Goal: Task Accomplishment & Management: Manage account settings

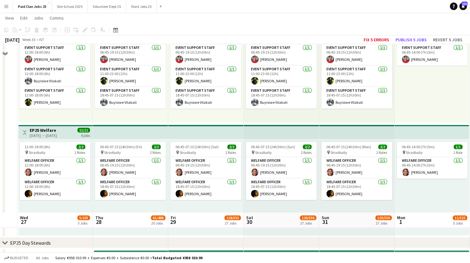
scroll to position [497, 0]
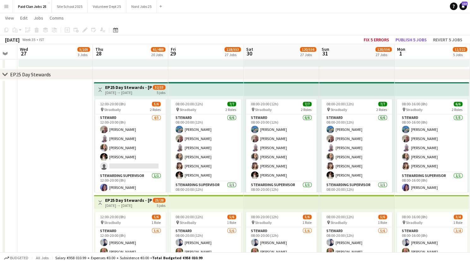
click at [130, 89] on h3 "EP25 Day Stewards - [PERSON_NAME] Campsite" at bounding box center [128, 88] width 47 height 6
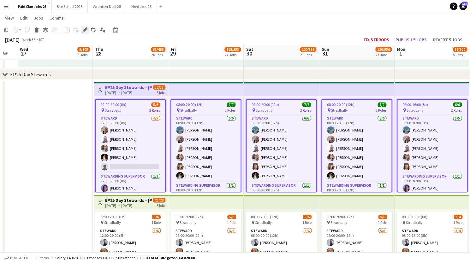
click at [86, 28] on icon at bounding box center [87, 28] width 2 height 2
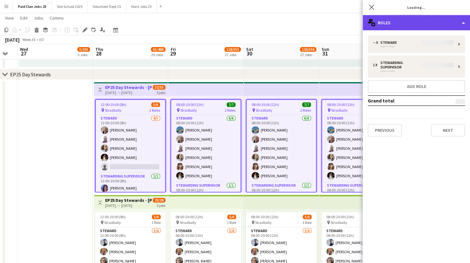
click at [408, 24] on div "multiple-users-add Roles" at bounding box center [416, 22] width 107 height 15
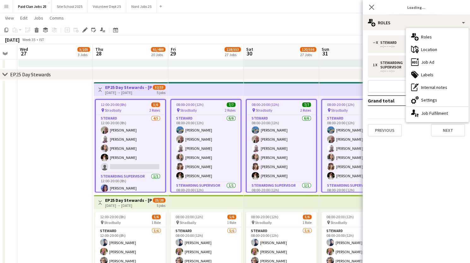
click at [418, 115] on div "-- x Steward --:-- - --:-- 1 x Stewarding Supervisor --:-- - --:-- Add role Gra…" at bounding box center [416, 85] width 107 height 101
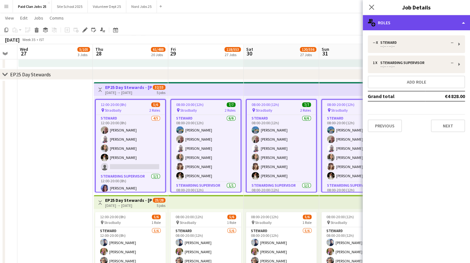
click at [405, 27] on div "multiple-users-add Roles" at bounding box center [416, 22] width 107 height 15
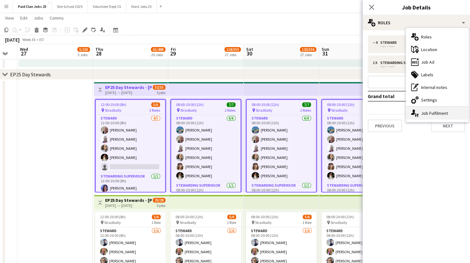
click at [416, 113] on icon "single-neutral-actions-up-down" at bounding box center [415, 113] width 8 height 8
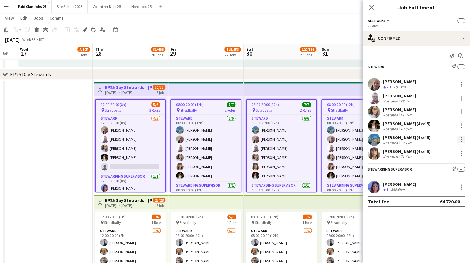
click at [460, 137] on div at bounding box center [461, 140] width 8 height 8
click at [424, 197] on span "Remove" at bounding box center [430, 196] width 19 height 5
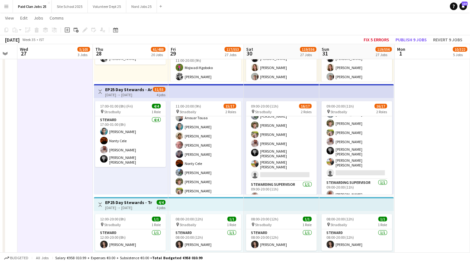
scroll to position [33, 0]
click at [138, 87] on h3 "EP25 Day Stewards - Arena Pedestrian Crossing" at bounding box center [128, 90] width 47 height 6
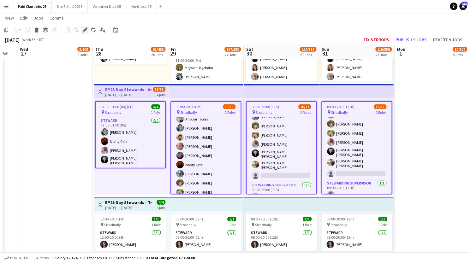
click at [83, 30] on icon "Edit" at bounding box center [84, 29] width 5 height 5
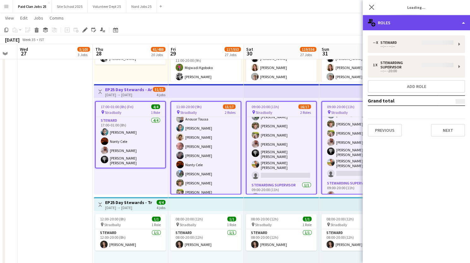
click at [398, 23] on div "multiple-users-add Roles" at bounding box center [416, 22] width 107 height 15
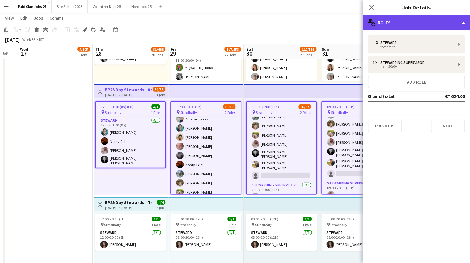
click at [396, 24] on div "multiple-users-add Roles" at bounding box center [416, 22] width 107 height 15
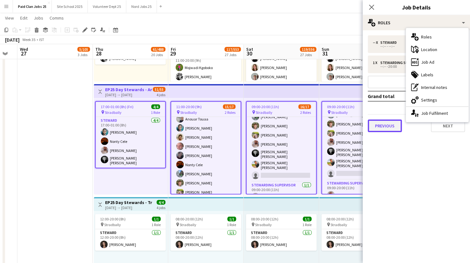
click at [390, 120] on button "Previous" at bounding box center [385, 126] width 34 height 13
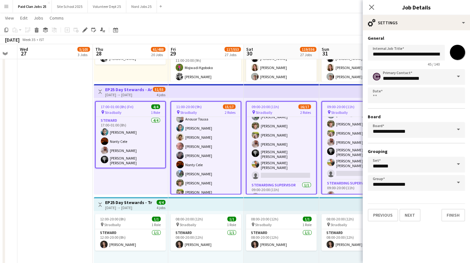
click at [209, 94] on app-top-bar at bounding box center [205, 91] width 75 height 14
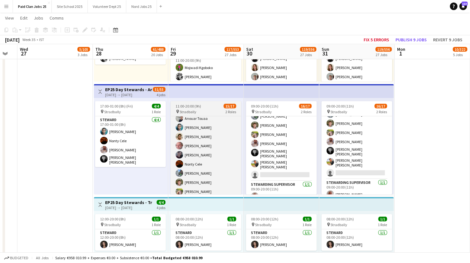
click at [210, 110] on div "pin Stradbally 2 Roles" at bounding box center [205, 111] width 71 height 5
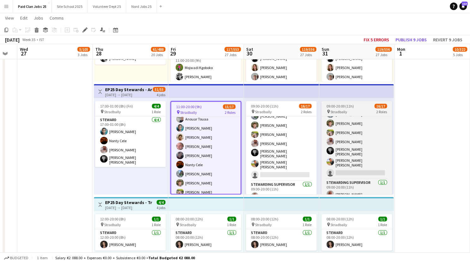
click at [332, 104] on span "09:00-20:00 (11h)" at bounding box center [339, 106] width 27 height 5
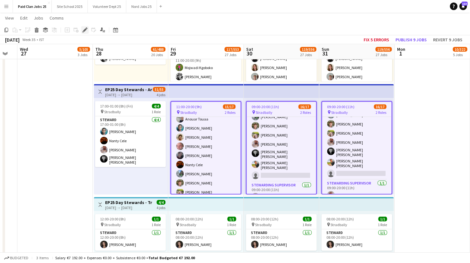
click at [83, 31] on icon "Edit" at bounding box center [84, 29] width 5 height 5
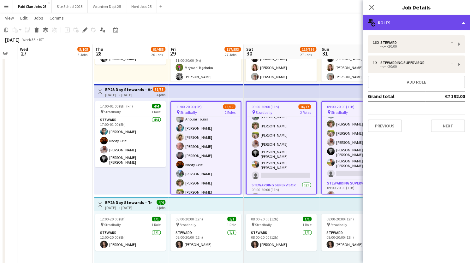
click at [417, 26] on div "multiple-users-add Roles" at bounding box center [416, 22] width 107 height 15
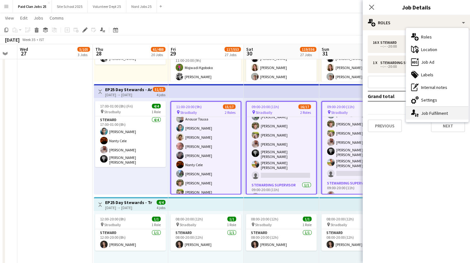
click at [419, 115] on div "single-neutral-actions-up-down Job Fulfilment" at bounding box center [437, 113] width 62 height 13
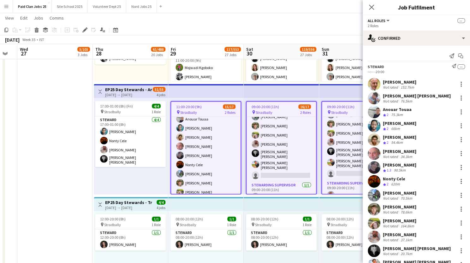
scroll to position [87, 0]
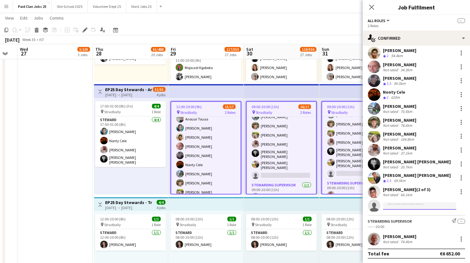
click at [401, 208] on input at bounding box center [419, 206] width 73 height 8
type input "*"
click at [406, 208] on input "******" at bounding box center [419, 206] width 73 height 8
type input "******"
click at [92, 139] on app-date-cell at bounding box center [54, 139] width 75 height 1245
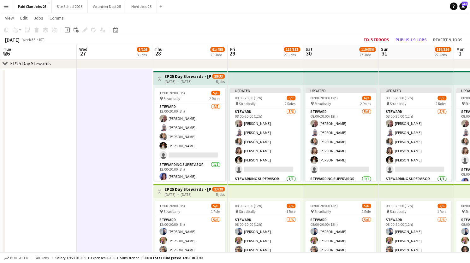
scroll to position [0, 244]
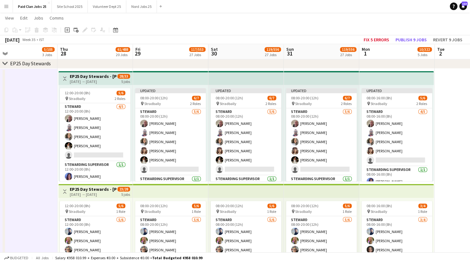
click at [102, 78] on h3 "EP25 Day Stewards - [PERSON_NAME] Campsite" at bounding box center [93, 77] width 47 height 6
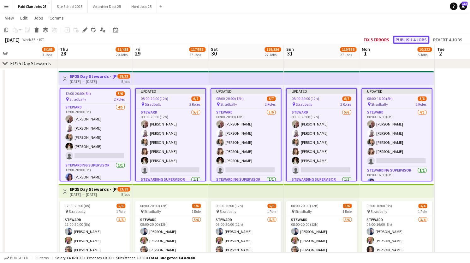
click at [405, 39] on button "Publish 4 jobs" at bounding box center [411, 40] width 36 height 8
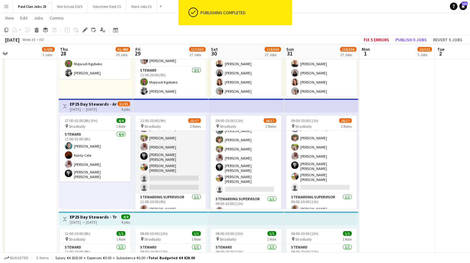
scroll to position [67, 0]
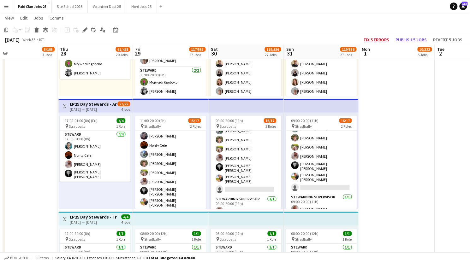
click at [100, 106] on h3 "EP25 Day Stewards - Arena Pedestrian Crossing" at bounding box center [93, 104] width 47 height 6
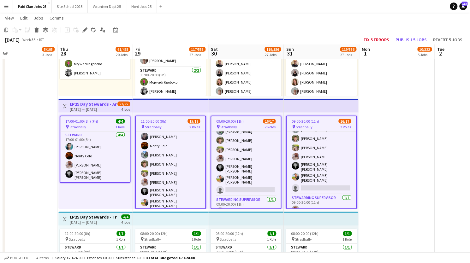
click at [174, 129] on div "pin Stradbally 2 Roles" at bounding box center [170, 126] width 69 height 5
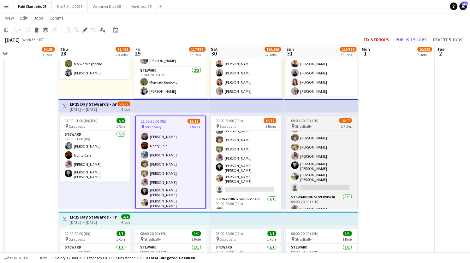
click at [310, 123] on span "09:00-20:00 (11h)" at bounding box center [304, 120] width 27 height 5
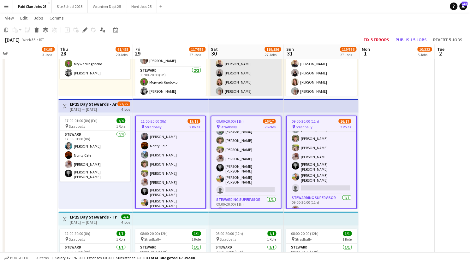
click at [84, 29] on icon "Edit" at bounding box center [84, 29] width 5 height 5
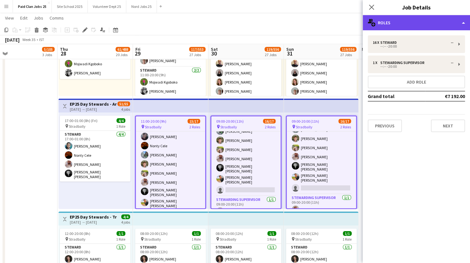
click at [390, 25] on div "multiple-users-add Roles" at bounding box center [416, 22] width 107 height 15
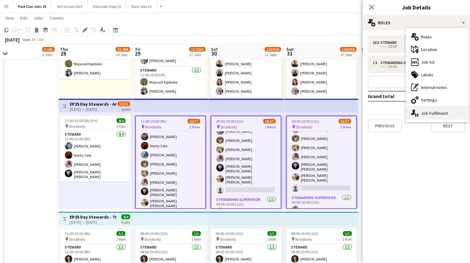
click at [418, 117] on div "single-neutral-actions-up-down Job Fulfilment" at bounding box center [437, 113] width 62 height 13
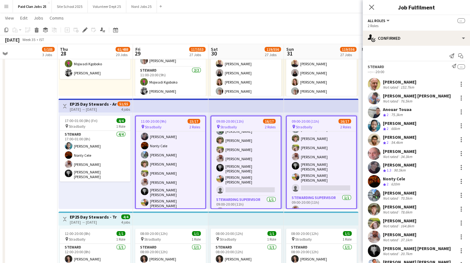
scroll to position [87, 0]
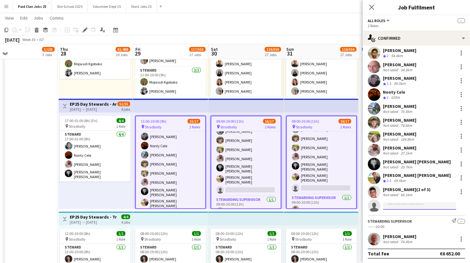
click at [388, 205] on input at bounding box center [419, 206] width 73 height 8
type input "**********"
drag, startPoint x: 415, startPoint y: 205, endPoint x: 380, endPoint y: 206, distance: 35.3
click at [380, 206] on form "**********" at bounding box center [422, 206] width 85 height 8
type input "****"
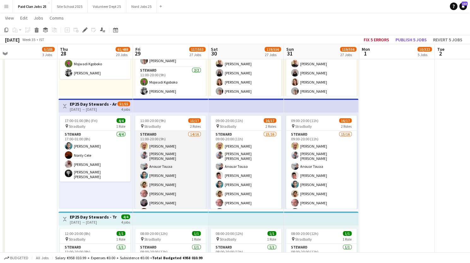
click at [158, 132] on app-card-role "Steward 14/16 11:00-20:00 (9h) Francis Martin Lecane Sebastian Crotty Elder Ano…" at bounding box center [170, 213] width 71 height 164
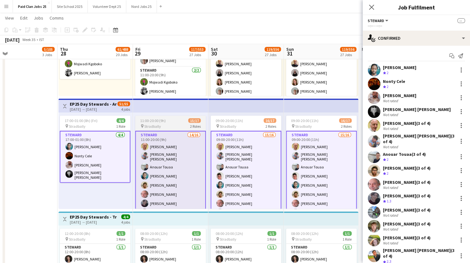
click at [173, 124] on div "pin Stradbally 2 Roles" at bounding box center [170, 126] width 71 height 5
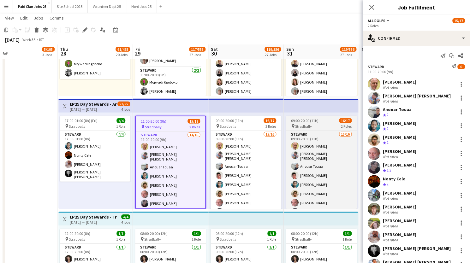
click at [323, 121] on div "09:00-20:00 (11h) 16/17" at bounding box center [321, 120] width 71 height 5
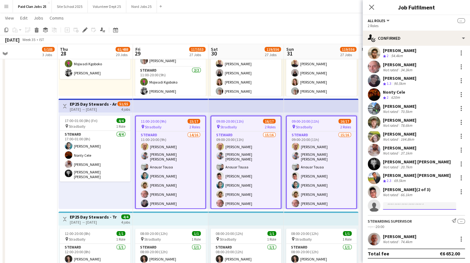
click at [403, 205] on input at bounding box center [419, 206] width 73 height 8
type input "*"
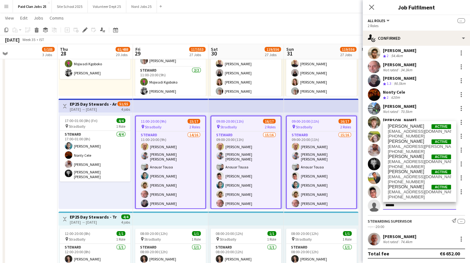
click at [403, 205] on input "******" at bounding box center [419, 206] width 73 height 8
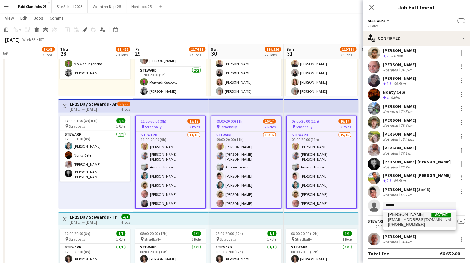
type input "******"
click at [406, 216] on span "[PERSON_NAME]" at bounding box center [406, 214] width 36 height 5
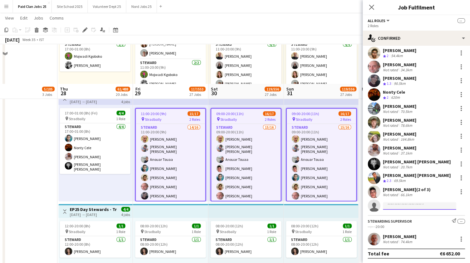
scroll to position [1096, 0]
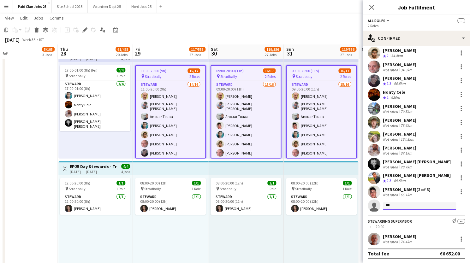
type input "**"
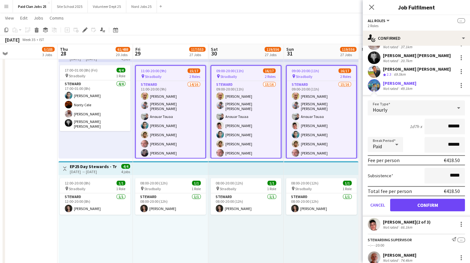
scroll to position [193, 0]
click at [408, 203] on button "Confirm" at bounding box center [427, 204] width 75 height 13
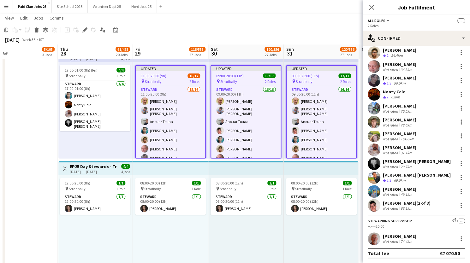
scroll to position [87, 0]
click at [370, 4] on app-icon "Close pop-in" at bounding box center [371, 7] width 9 height 9
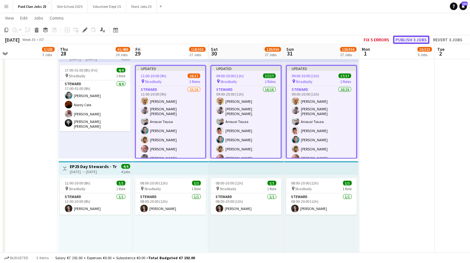
click at [412, 40] on button "Publish 3 jobs" at bounding box center [411, 40] width 36 height 8
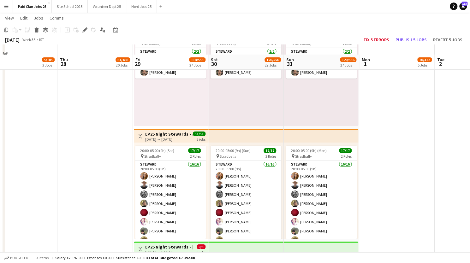
scroll to position [2748, 0]
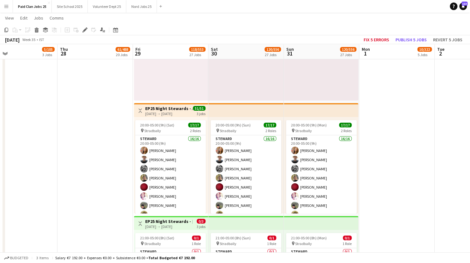
click at [163, 109] on h3 "EP25 Night Stewards - Arena Pedestrian Crossing" at bounding box center [168, 109] width 47 height 6
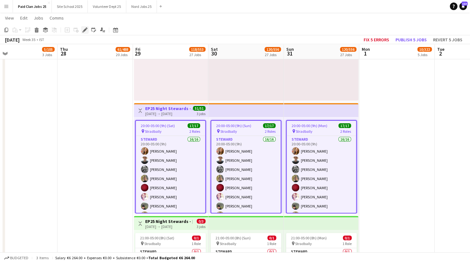
click at [84, 29] on icon "Edit" at bounding box center [84, 29] width 5 height 5
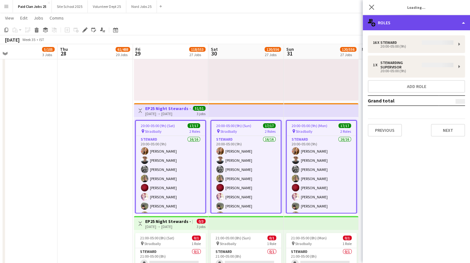
click at [455, 22] on div "multiple-users-add Roles" at bounding box center [416, 22] width 107 height 15
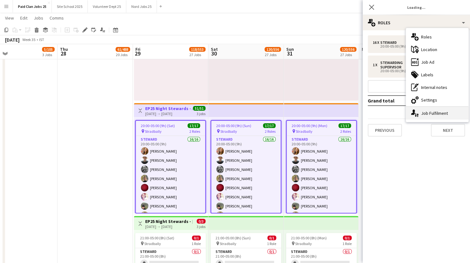
click at [423, 116] on div "single-neutral-actions-up-down Job Fulfilment" at bounding box center [437, 113] width 62 height 13
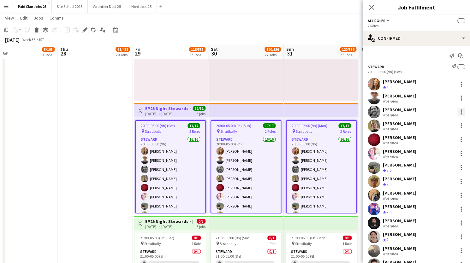
click at [460, 110] on div at bounding box center [460, 109] width 1 height 1
click at [427, 167] on span "Remove" at bounding box center [425, 168] width 19 height 5
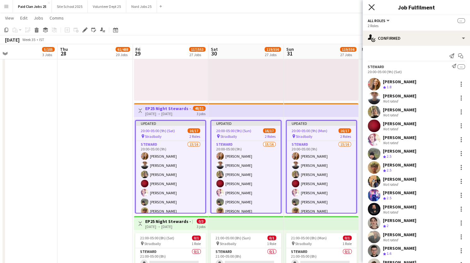
click at [371, 5] on icon "Close pop-in" at bounding box center [371, 7] width 6 height 6
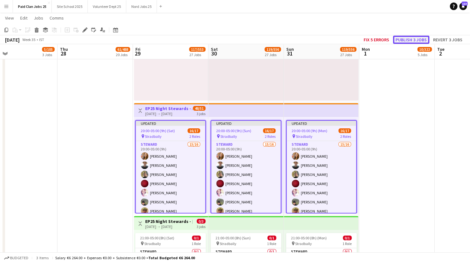
click at [409, 38] on button "Publish 3 jobs" at bounding box center [411, 40] width 36 height 8
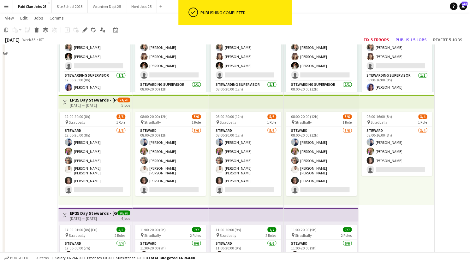
scroll to position [497, 0]
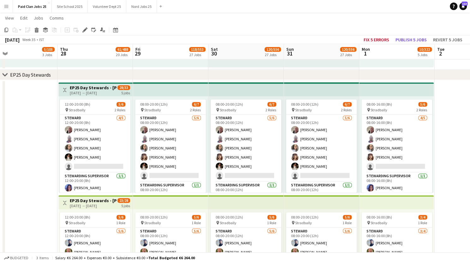
click at [97, 91] on div "[DATE] → [DATE]" at bounding box center [93, 93] width 47 height 5
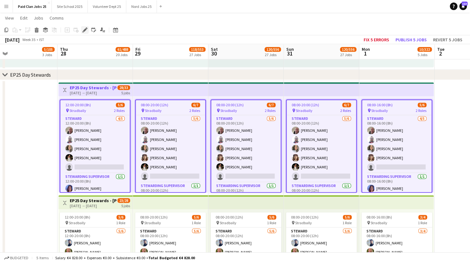
click at [84, 29] on icon "Edit" at bounding box center [84, 29] width 5 height 5
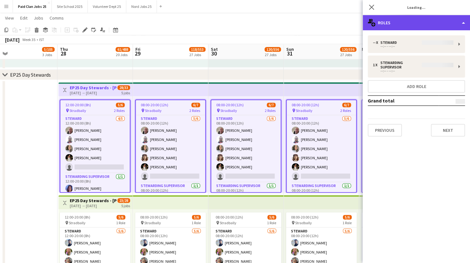
click at [391, 20] on div "multiple-users-add Roles" at bounding box center [416, 22] width 107 height 15
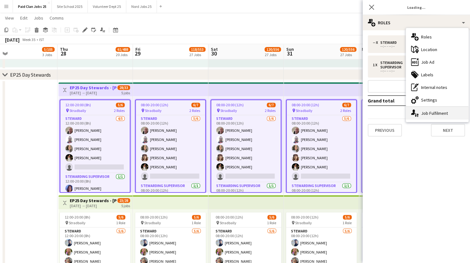
click at [429, 112] on div "single-neutral-actions-up-down Job Fulfilment" at bounding box center [437, 113] width 62 height 13
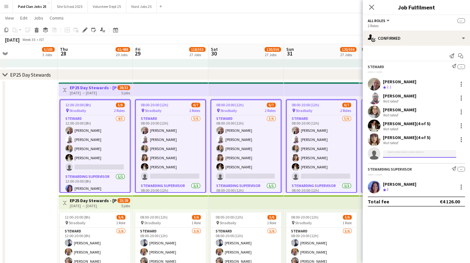
click at [396, 153] on input at bounding box center [419, 154] width 73 height 8
type input "*"
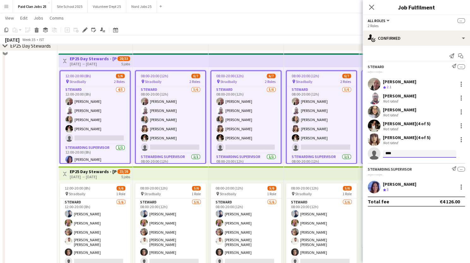
scroll to position [491, 0]
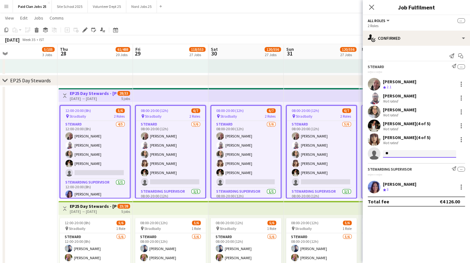
type input "*"
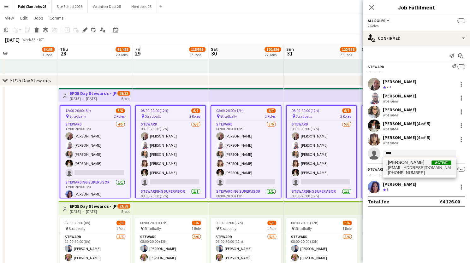
type input "****"
click at [423, 164] on span "Shea Casby Active" at bounding box center [419, 162] width 63 height 5
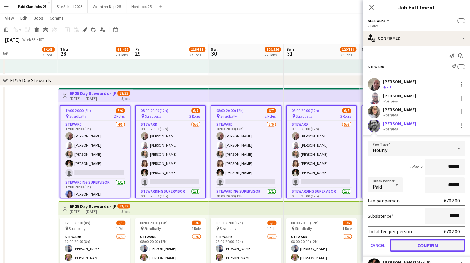
click at [420, 249] on button "Confirm" at bounding box center [427, 245] width 75 height 13
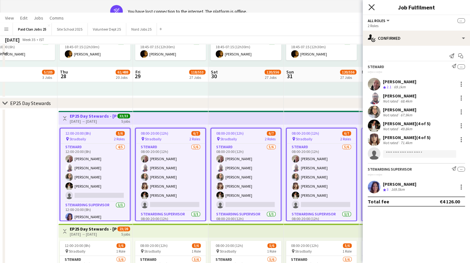
click at [373, 9] on icon "Close pop-in" at bounding box center [371, 7] width 6 height 6
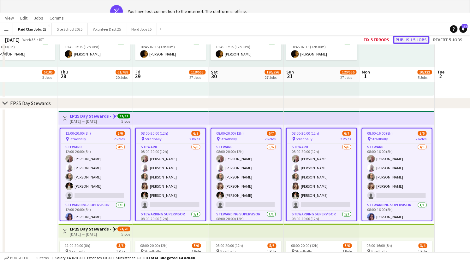
click at [407, 38] on button "Publish 5 jobs" at bounding box center [411, 40] width 36 height 8
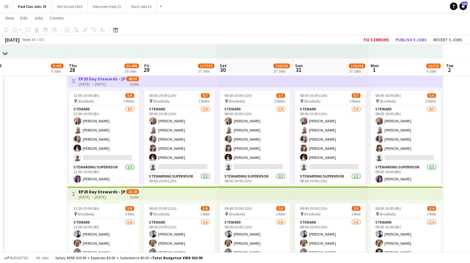
scroll to position [522, 0]
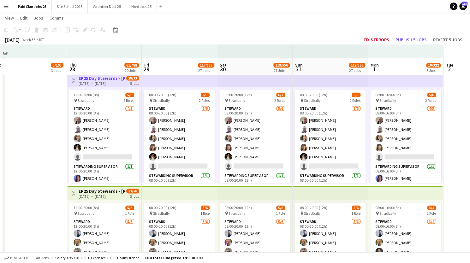
click at [102, 78] on h3 "EP25 Day Stewards - [PERSON_NAME] Campsite" at bounding box center [102, 78] width 47 height 6
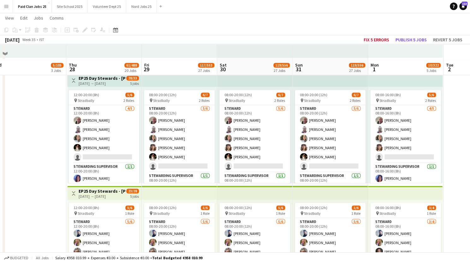
click at [100, 83] on div "[DATE] → [DATE]" at bounding box center [102, 83] width 47 height 5
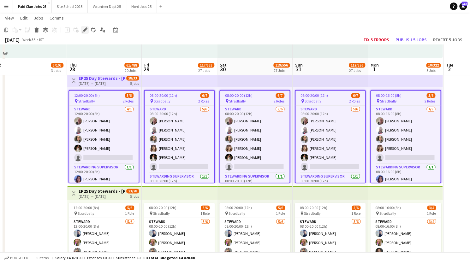
click at [84, 29] on icon "Edit" at bounding box center [84, 29] width 5 height 5
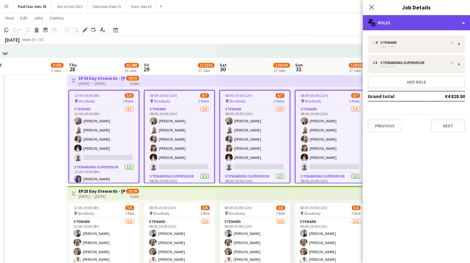
click at [379, 19] on div "multiple-users-add Roles" at bounding box center [416, 22] width 107 height 15
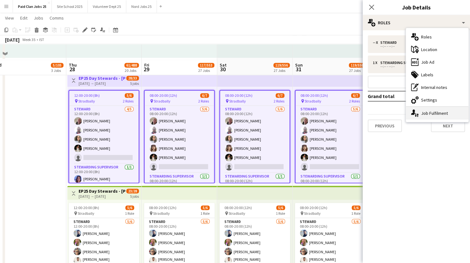
click at [427, 118] on div "single-neutral-actions-up-down Job Fulfilment" at bounding box center [437, 113] width 62 height 13
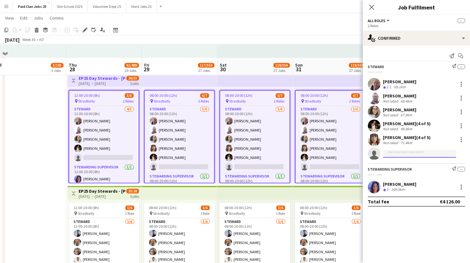
click at [401, 153] on input at bounding box center [419, 154] width 73 height 8
type input "****"
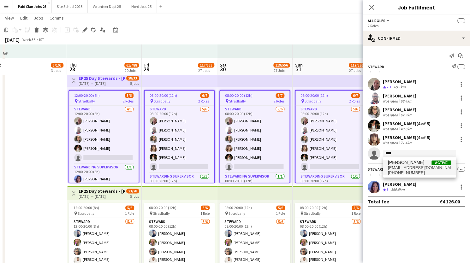
click at [403, 165] on span "[PERSON_NAME]" at bounding box center [406, 162] width 36 height 5
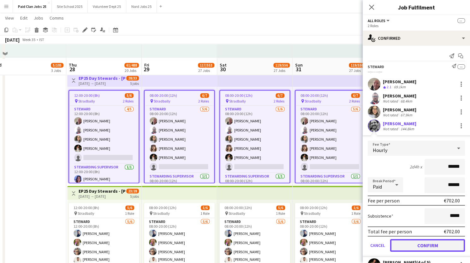
click at [420, 246] on button "Confirm" at bounding box center [427, 245] width 75 height 13
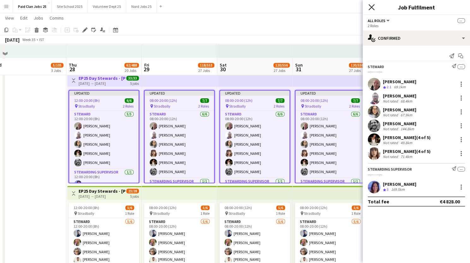
click at [370, 8] on icon at bounding box center [371, 7] width 6 height 6
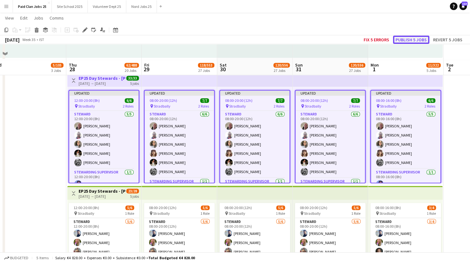
click at [418, 41] on button "Publish 5 jobs" at bounding box center [411, 40] width 36 height 8
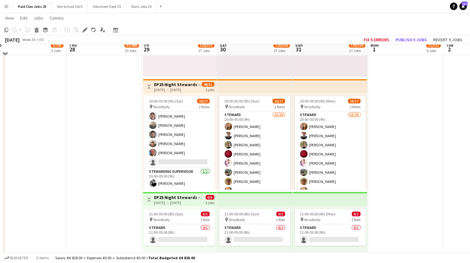
scroll to position [2768, 0]
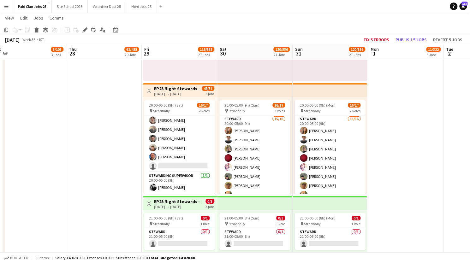
click at [175, 88] on h3 "EP25 Night Stewards - Arena Pedestrian Crossing" at bounding box center [177, 89] width 47 height 6
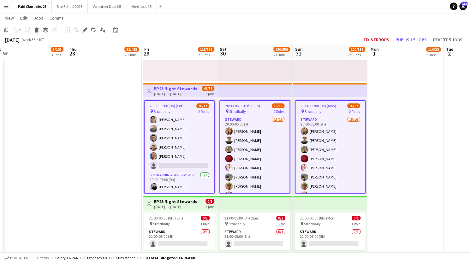
scroll to position [10, 0]
click at [5, 29] on icon at bounding box center [6, 30] width 4 height 4
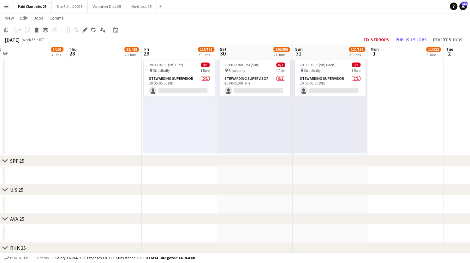
scroll to position [3046, 0]
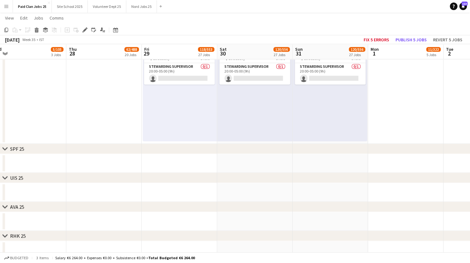
click at [160, 144] on div "chevron-right SPF 25" at bounding box center [235, 149] width 470 height 10
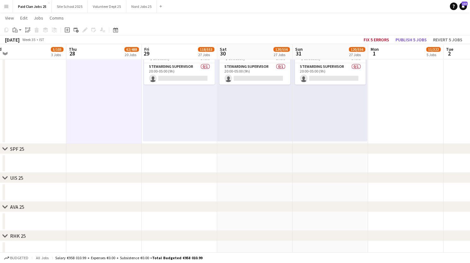
click at [193, 108] on div "20:00-05:00 (9h) (Sat) 0/1 pin Stradbally 1 Role Stewarding Supervisor 0/1 20:0…" at bounding box center [180, 93] width 74 height 97
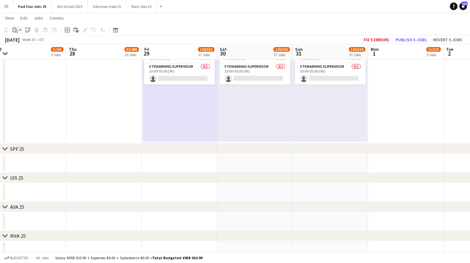
click at [21, 30] on app-action-btn "Paste" at bounding box center [16, 30] width 11 height 8
click at [23, 41] on link "Paste Ctrl+V" at bounding box center [46, 42] width 59 height 6
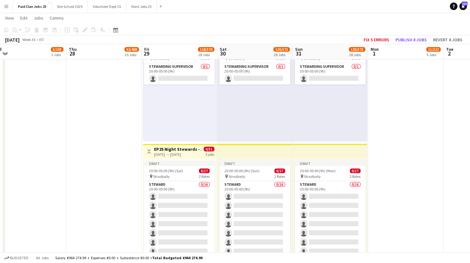
click at [181, 147] on h3 "EP25 Night Stewards - Arena Pedestrian Crossing" at bounding box center [177, 149] width 47 height 6
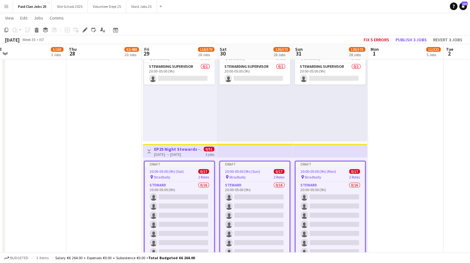
click at [87, 30] on div "Edit" at bounding box center [85, 30] width 8 height 8
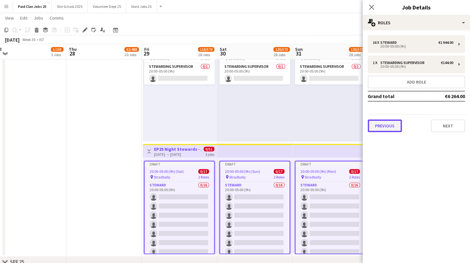
click at [394, 124] on button "Previous" at bounding box center [385, 126] width 34 height 13
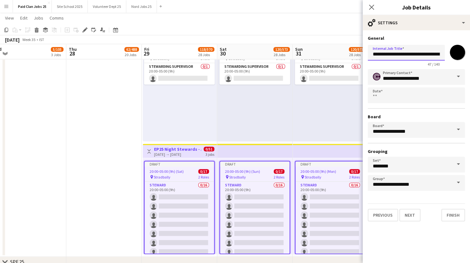
scroll to position [0, 35]
drag, startPoint x: 419, startPoint y: 54, endPoint x: 458, endPoint y: 55, distance: 39.5
click at [458, 55] on div "**********" at bounding box center [416, 54] width 97 height 24
type input "**********"
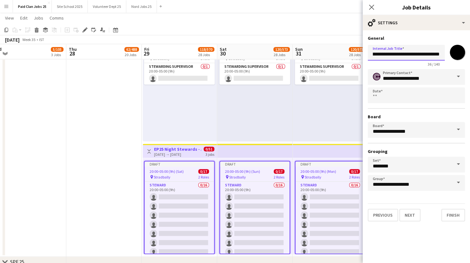
scroll to position [0, 0]
click at [458, 51] on input "*******" at bounding box center [457, 52] width 23 height 23
type input "*******"
click at [423, 152] on h3 "Grouping" at bounding box center [416, 152] width 97 height 6
click at [410, 214] on button "Next" at bounding box center [409, 215] width 21 height 13
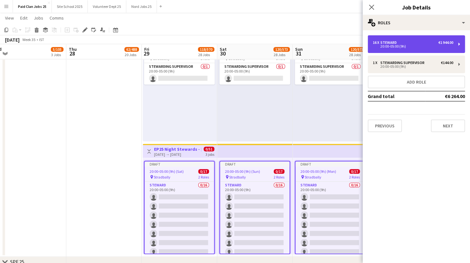
click at [405, 41] on div "16 x Steward €1 944.00" at bounding box center [413, 42] width 80 height 4
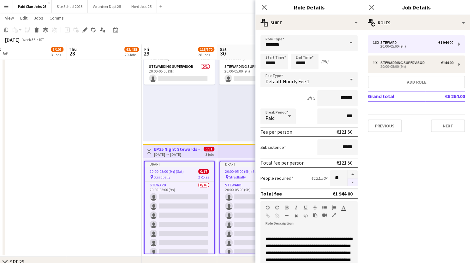
click at [348, 183] on button "button" at bounding box center [352, 183] width 10 height 8
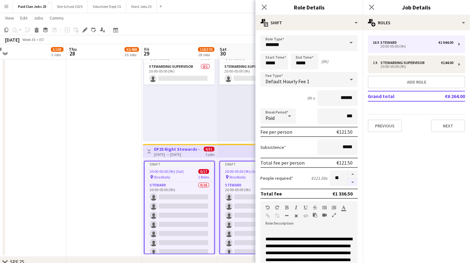
click at [348, 183] on button "button" at bounding box center [352, 183] width 10 height 8
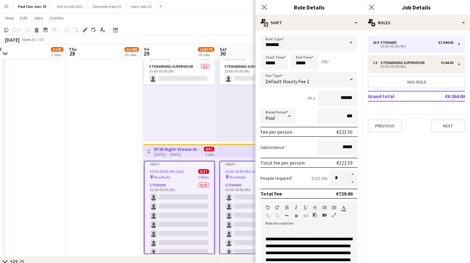
click at [348, 183] on button "button" at bounding box center [352, 183] width 10 height 8
type input "*"
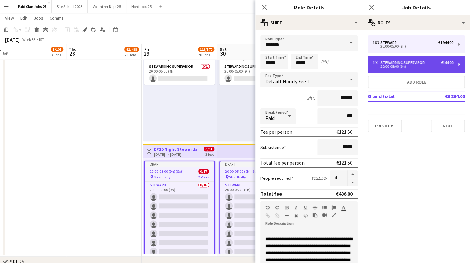
click at [460, 62] on div "1 x Stewarding Supervisor €144.00 20:00-05:00 (9h)" at bounding box center [416, 65] width 97 height 18
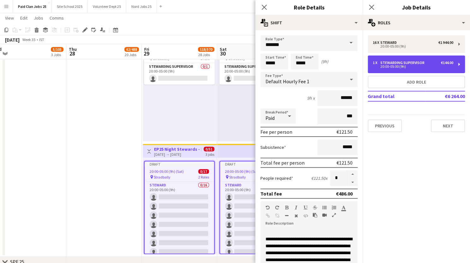
type input "**********"
type input "******"
type input "*"
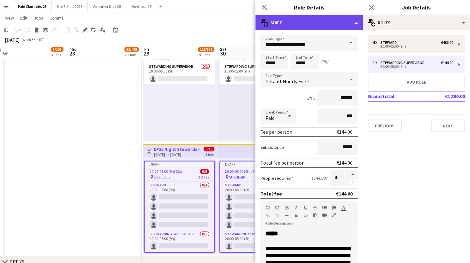
click at [353, 21] on div "multiple-actions-text Shift" at bounding box center [308, 22] width 107 height 15
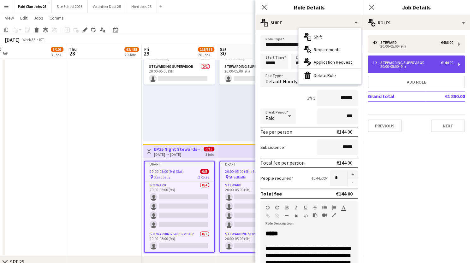
click at [421, 62] on div "Stewarding Supervisor" at bounding box center [403, 63] width 47 height 4
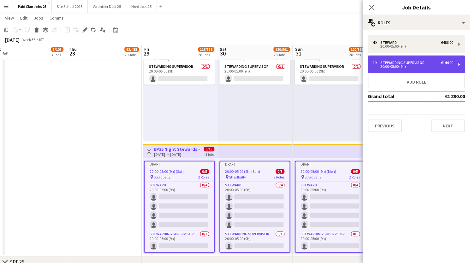
click at [460, 65] on div "1 x Stewarding Supervisor €144.00 20:00-05:00 (9h)" at bounding box center [416, 65] width 97 height 18
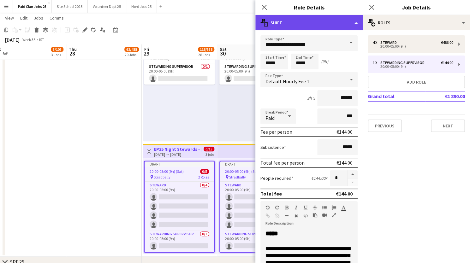
click at [347, 27] on div "multiple-actions-text Shift" at bounding box center [308, 22] width 107 height 15
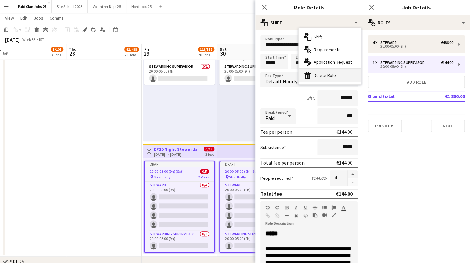
click at [324, 74] on div "bin-2 Delete Role" at bounding box center [330, 75] width 62 height 13
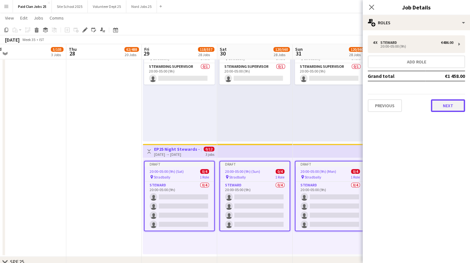
click at [447, 104] on button "Next" at bounding box center [448, 105] width 34 height 13
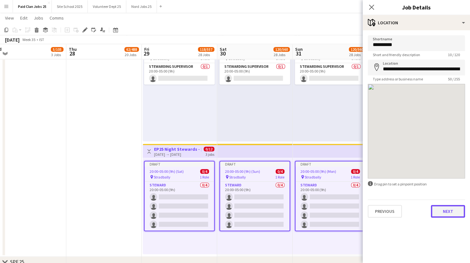
click at [450, 214] on button "Next" at bounding box center [448, 211] width 34 height 13
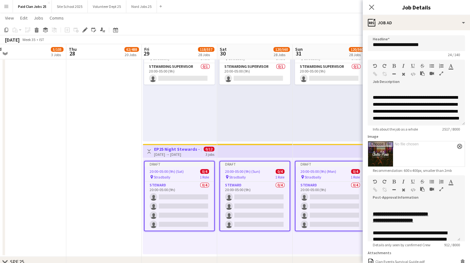
scroll to position [69, 0]
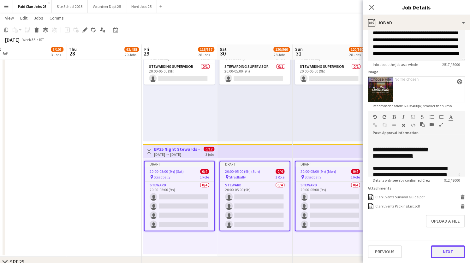
click at [434, 256] on button "Next" at bounding box center [448, 251] width 34 height 13
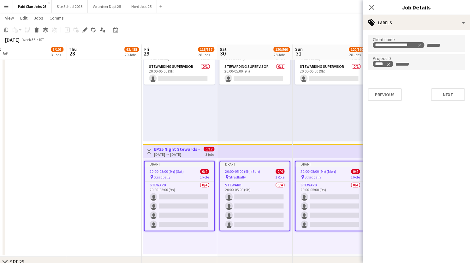
scroll to position [0, 0]
click at [440, 93] on button "Next" at bounding box center [448, 94] width 34 height 13
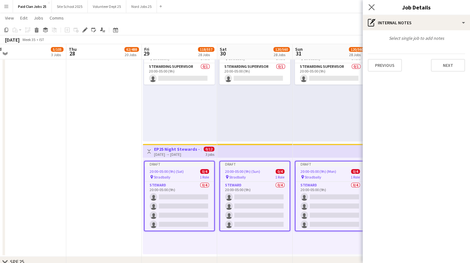
click at [368, 7] on app-icon "Close pop-in" at bounding box center [371, 7] width 9 height 9
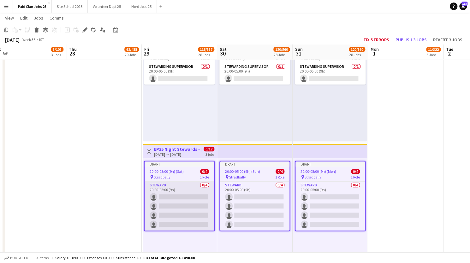
click at [180, 196] on app-card-role "Steward 0/4 20:00-05:00 (9h) single-neutral-actions single-neutral-actions sing…" at bounding box center [179, 206] width 69 height 49
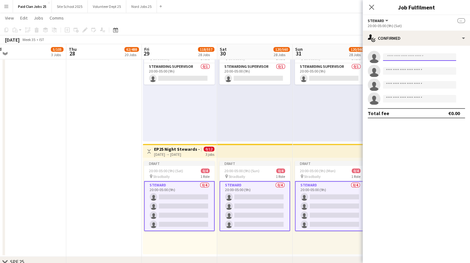
click at [398, 57] on input at bounding box center [419, 57] width 73 height 8
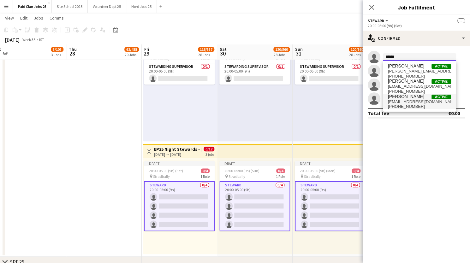
type input "******"
click at [401, 100] on span "atsr.tales@gmail.com" at bounding box center [419, 101] width 63 height 5
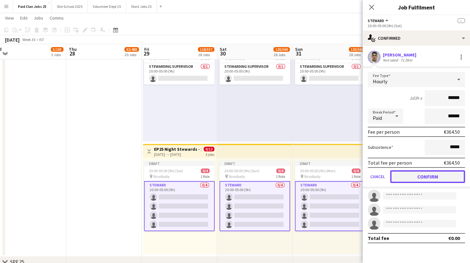
click at [422, 180] on button "Confirm" at bounding box center [427, 176] width 75 height 13
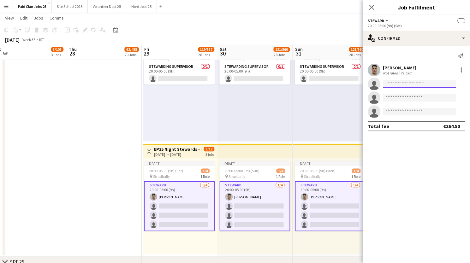
click at [411, 82] on input at bounding box center [419, 84] width 73 height 8
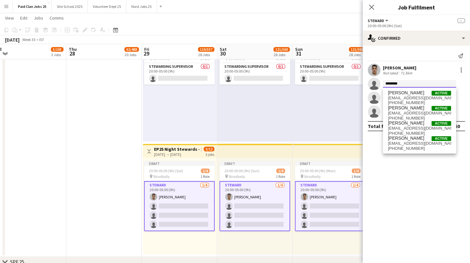
type input "*********"
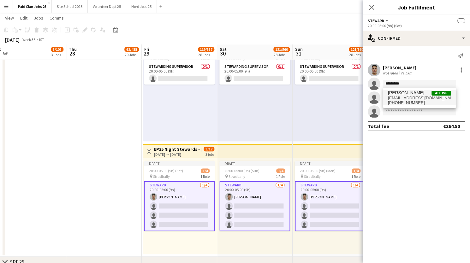
click at [408, 94] on span "Eoin Hassett" at bounding box center [406, 92] width 36 height 5
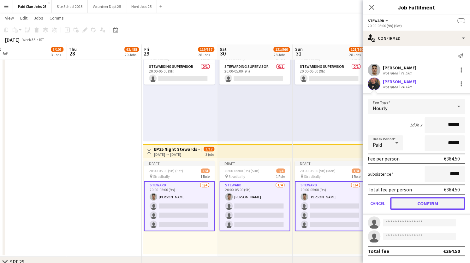
click at [418, 206] on button "Confirm" at bounding box center [427, 203] width 75 height 13
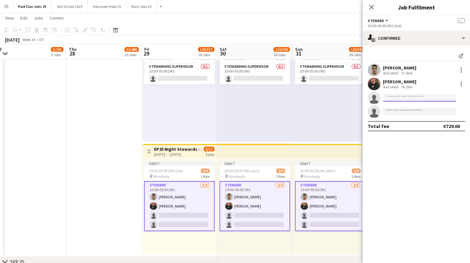
click at [435, 97] on input at bounding box center [419, 98] width 73 height 8
type input "****"
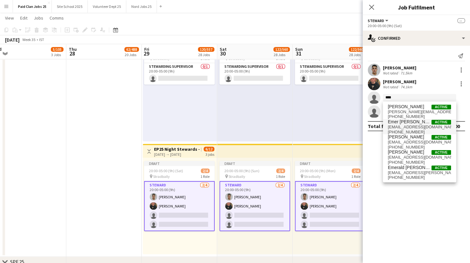
click at [409, 123] on span "Emer Glendon Burke" at bounding box center [410, 121] width 44 height 5
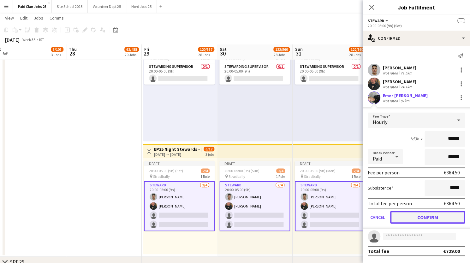
click at [420, 219] on button "Confirm" at bounding box center [427, 217] width 75 height 13
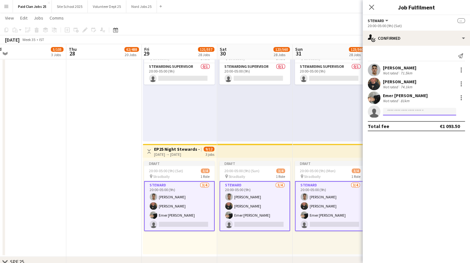
click at [395, 115] on input at bounding box center [419, 112] width 73 height 8
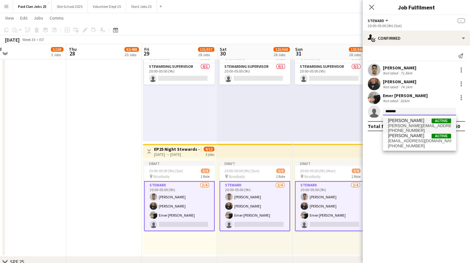
type input "*******"
click at [400, 125] on span "stephen.fhaskins@gmail.com" at bounding box center [419, 125] width 63 height 5
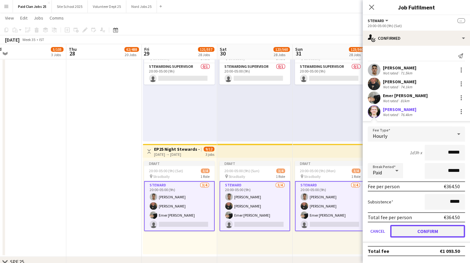
click at [418, 230] on button "Confirm" at bounding box center [427, 231] width 75 height 13
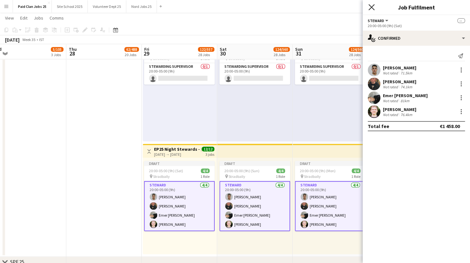
click at [370, 7] on icon "Close pop-in" at bounding box center [371, 7] width 6 height 6
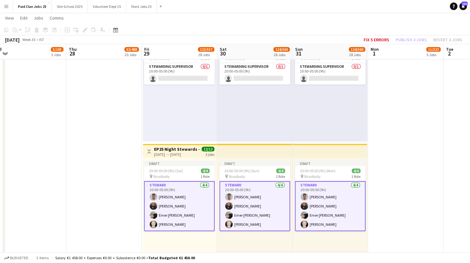
click at [189, 153] on div "[DATE] → [DATE]" at bounding box center [177, 154] width 47 height 5
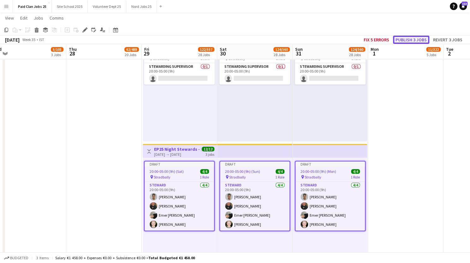
click at [404, 38] on button "Publish 3 jobs" at bounding box center [411, 40] width 36 height 8
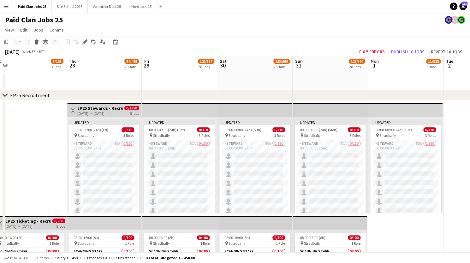
click at [106, 111] on div "[DATE] → [DATE]" at bounding box center [100, 113] width 47 height 5
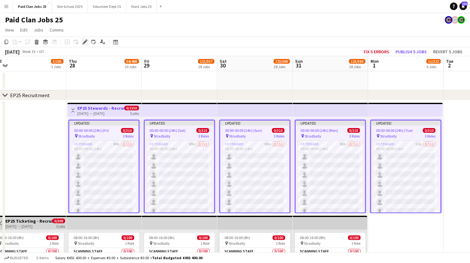
click at [86, 40] on icon at bounding box center [84, 41] width 3 height 3
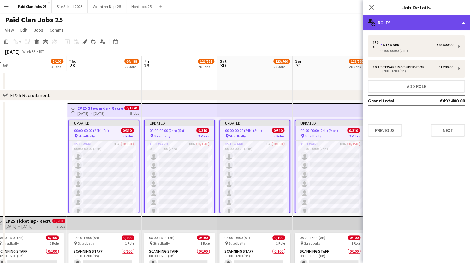
click at [410, 22] on div "multiple-users-add Roles" at bounding box center [416, 22] width 107 height 15
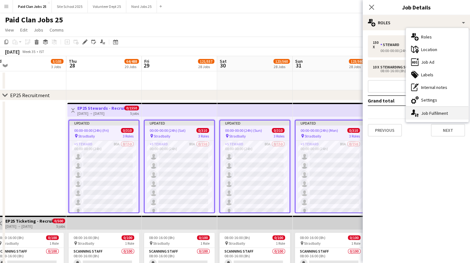
click at [421, 119] on div "single-neutral-actions-up-down Job Fulfilment" at bounding box center [437, 113] width 62 height 13
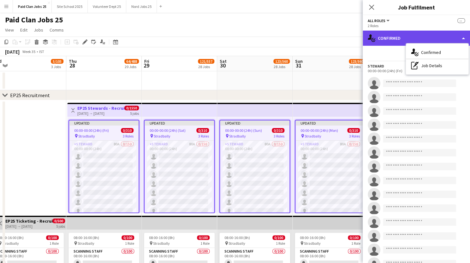
click at [464, 35] on div "single-neutral-actions-check-2 Confirmed" at bounding box center [416, 38] width 107 height 15
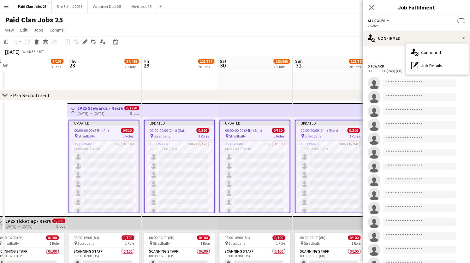
click at [382, 53] on div "Start chat" at bounding box center [416, 56] width 97 height 10
click at [370, 9] on icon "Close pop-in" at bounding box center [371, 7] width 6 height 6
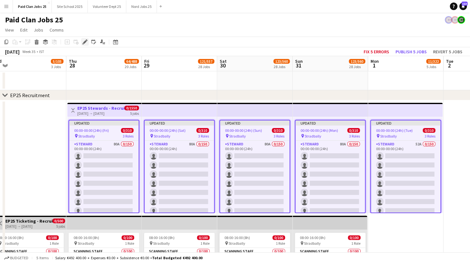
click at [85, 42] on icon at bounding box center [84, 41] width 3 height 3
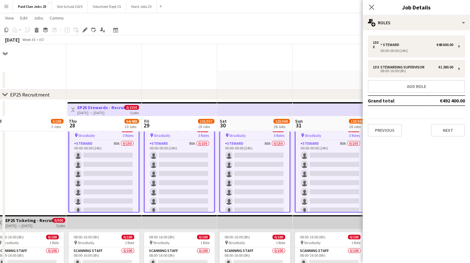
scroll to position [72, 0]
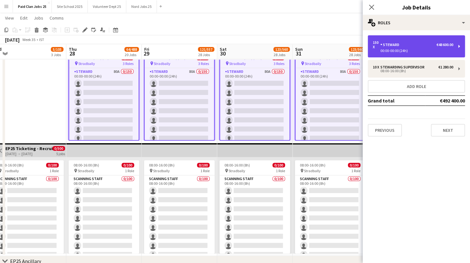
click at [457, 45] on div "150 x Steward €48 600.00 00:00-00:00 (24h)" at bounding box center [416, 46] width 97 height 22
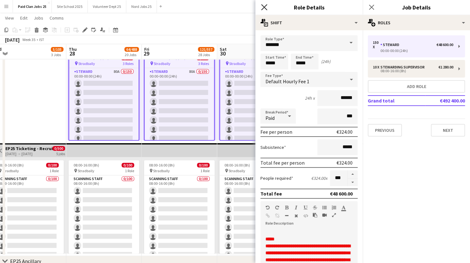
click at [263, 5] on icon "Close pop-in" at bounding box center [264, 7] width 6 height 6
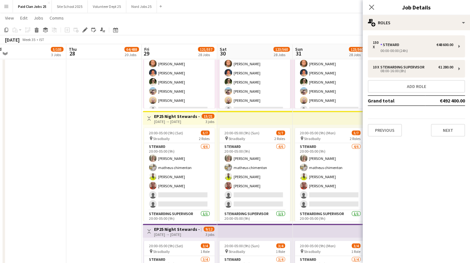
scroll to position [2414, 0]
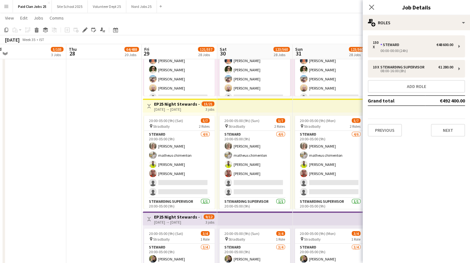
click at [177, 104] on h3 "EP25 Night Stewards - [GEOGRAPHIC_DATA] Entrance" at bounding box center [177, 104] width 47 height 6
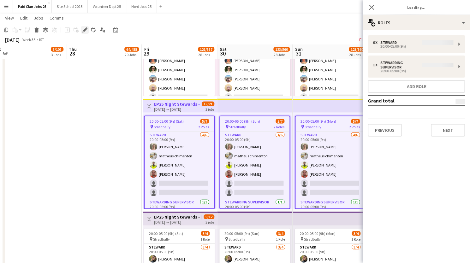
click at [84, 28] on icon "Edit" at bounding box center [84, 29] width 5 height 5
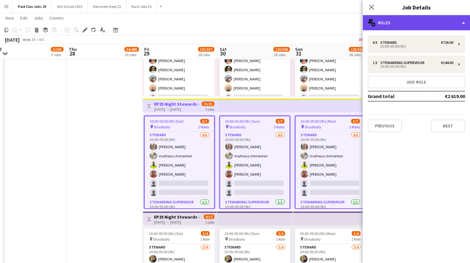
click at [397, 23] on div "multiple-users-add Roles" at bounding box center [416, 22] width 107 height 15
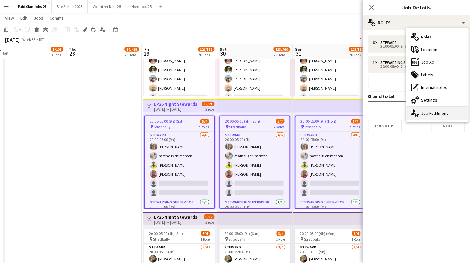
click at [416, 114] on icon "single-neutral-actions-up-down" at bounding box center [415, 113] width 8 height 8
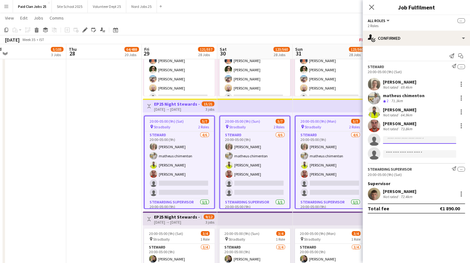
click at [396, 138] on input at bounding box center [419, 140] width 73 height 8
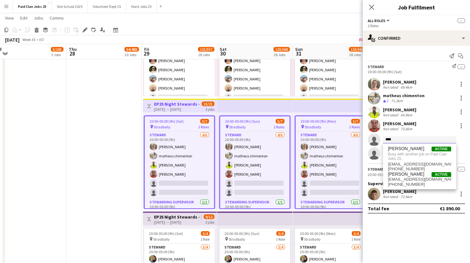
type input "***"
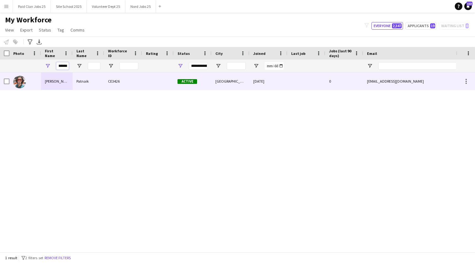
drag, startPoint x: 58, startPoint y: 65, endPoint x: 89, endPoint y: 77, distance: 33.5
click at [89, 77] on div "Workforce Details Photo First Name" at bounding box center [237, 149] width 475 height 205
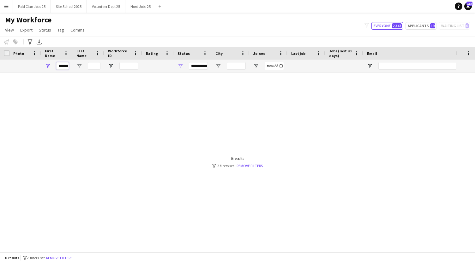
scroll to position [0, 2]
type input "*"
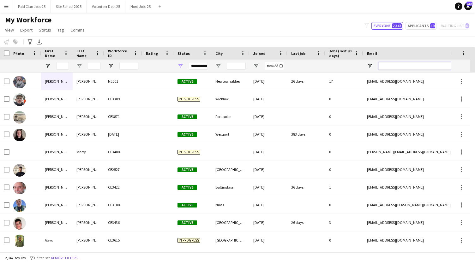
click at [392, 64] on input "Email Filter Input" at bounding box center [431, 66] width 107 height 8
paste input "**********"
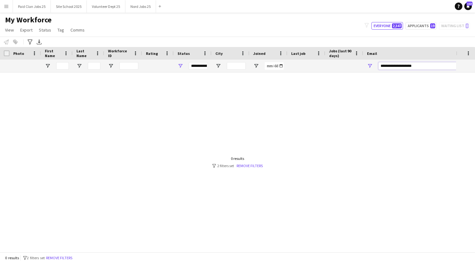
type input "**********"
click at [205, 62] on div "**********" at bounding box center [198, 66] width 19 height 8
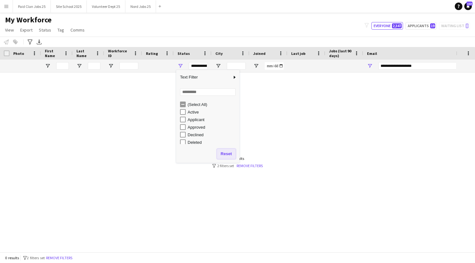
click at [225, 154] on button "Reset" at bounding box center [226, 154] width 19 height 10
click at [428, 66] on input "**********" at bounding box center [431, 66] width 107 height 8
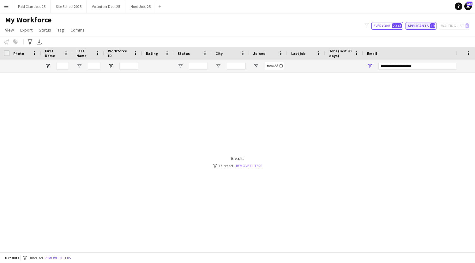
click at [410, 24] on button "Applicants 19" at bounding box center [420, 26] width 31 height 8
type input "**********"
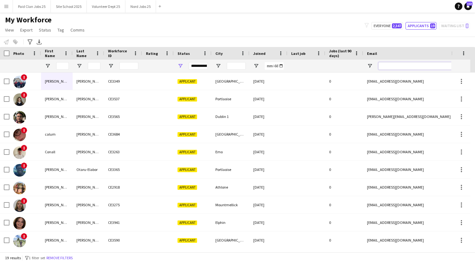
click at [401, 69] on input "Email Filter Input" at bounding box center [431, 66] width 107 height 8
paste input "**********"
type input "**********"
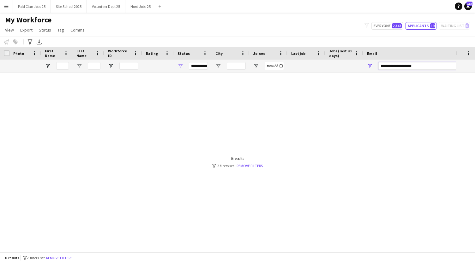
drag, startPoint x: 417, startPoint y: 66, endPoint x: 371, endPoint y: 67, distance: 46.4
click at [371, 67] on div "**********" at bounding box center [426, 66] width 126 height 13
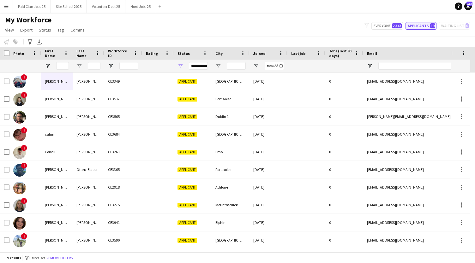
click at [429, 27] on button "Applicants 19" at bounding box center [420, 26] width 31 height 8
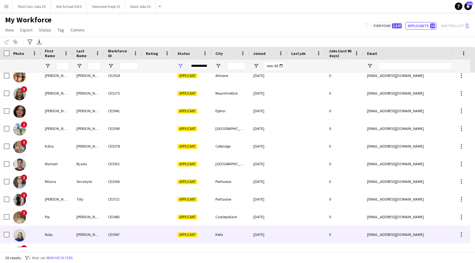
scroll to position [161, 0]
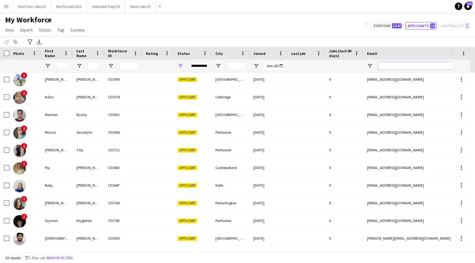
click at [387, 68] on input "Email Filter Input" at bounding box center [431, 66] width 107 height 8
paste input "**********"
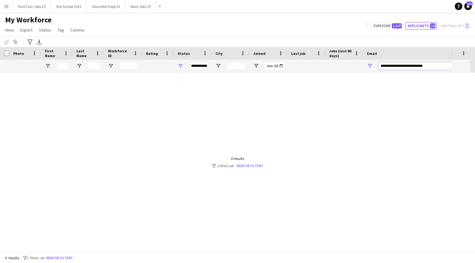
scroll to position [0, 0]
type input "**********"
click at [381, 26] on button "Everyone 2,347" at bounding box center [387, 26] width 32 height 8
type input "**********"
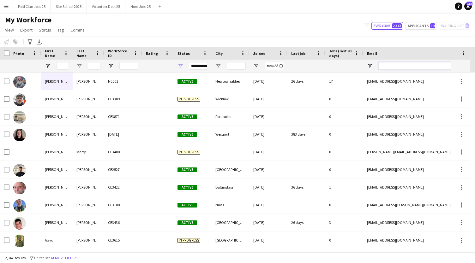
click at [417, 65] on input "Email Filter Input" at bounding box center [431, 66] width 107 height 8
paste input "**********"
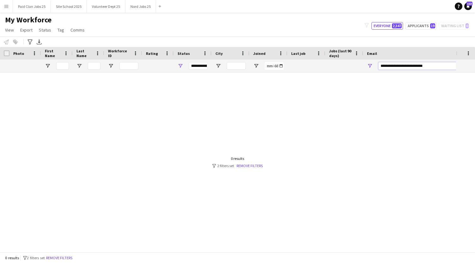
type input "**********"
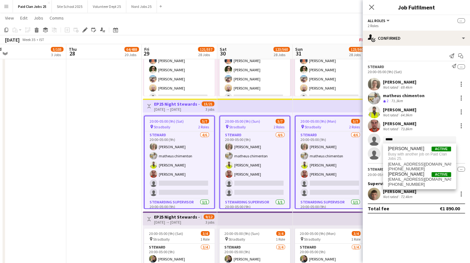
scroll to position [102, 0]
click at [399, 180] on span "[EMAIL_ADDRESS][DOMAIN_NAME]" at bounding box center [419, 179] width 63 height 5
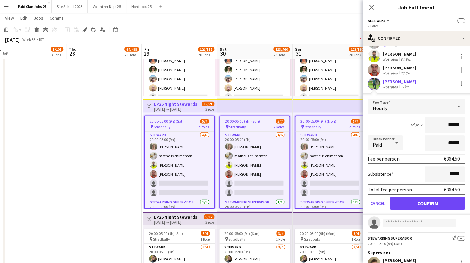
scroll to position [61, 0]
